Goal: Find contact information: Find contact information

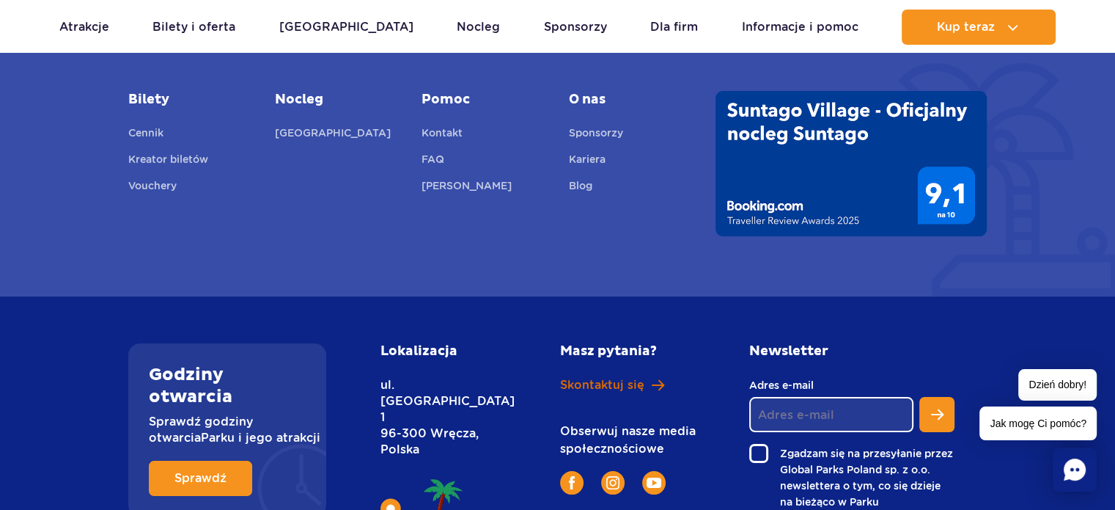
scroll to position [5638, 0]
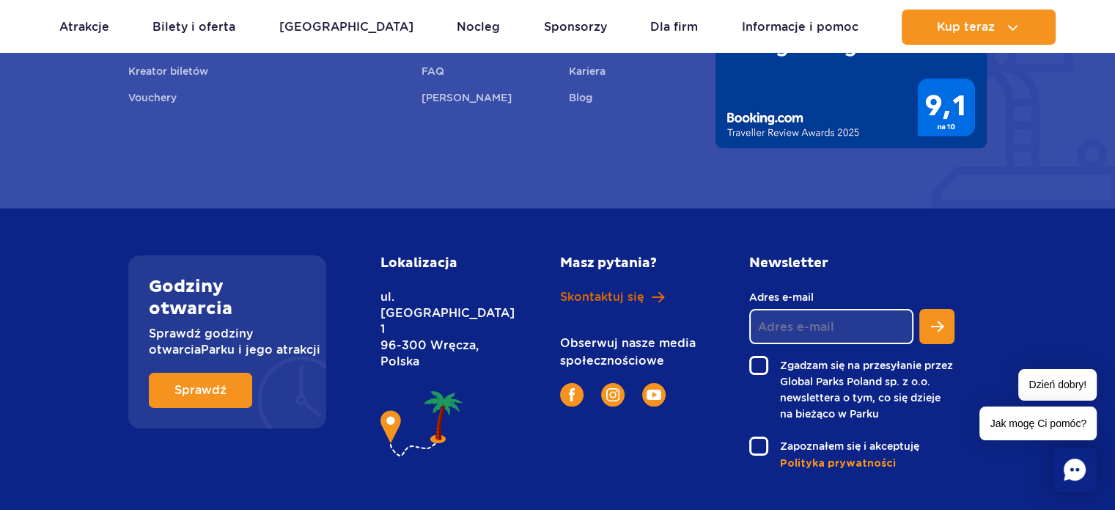
click at [595, 289] on span "Skontaktuj się" at bounding box center [602, 297] width 84 height 16
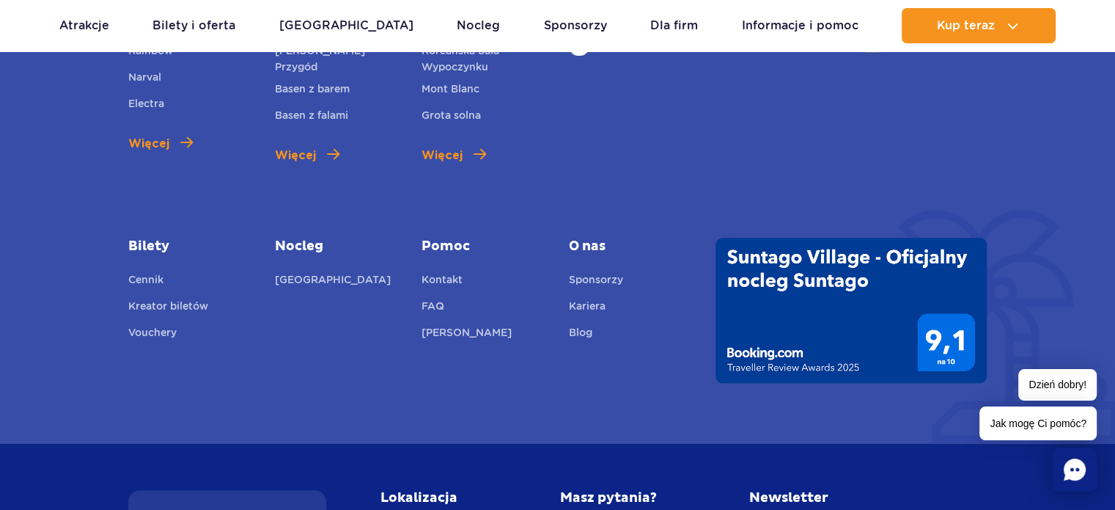
scroll to position [785, 0]
click at [447, 271] on link "Kontakt" at bounding box center [442, 281] width 41 height 21
